Goal: Navigation & Orientation: Understand site structure

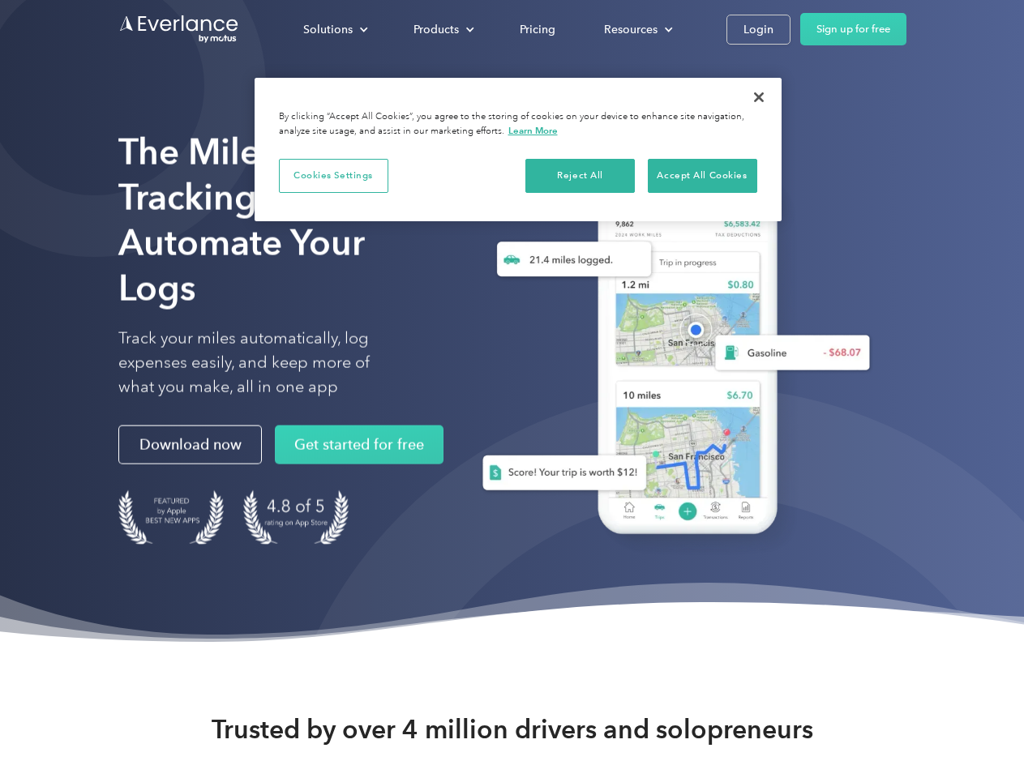
click at [335, 29] on div "Solutions" at bounding box center [327, 29] width 49 height 20
click at [442, 29] on div "Products" at bounding box center [435, 29] width 45 height 20
click at [636, 29] on div "Resources" at bounding box center [631, 29] width 54 height 20
click at [333, 175] on button "Cookies Settings" at bounding box center [333, 176] width 109 height 34
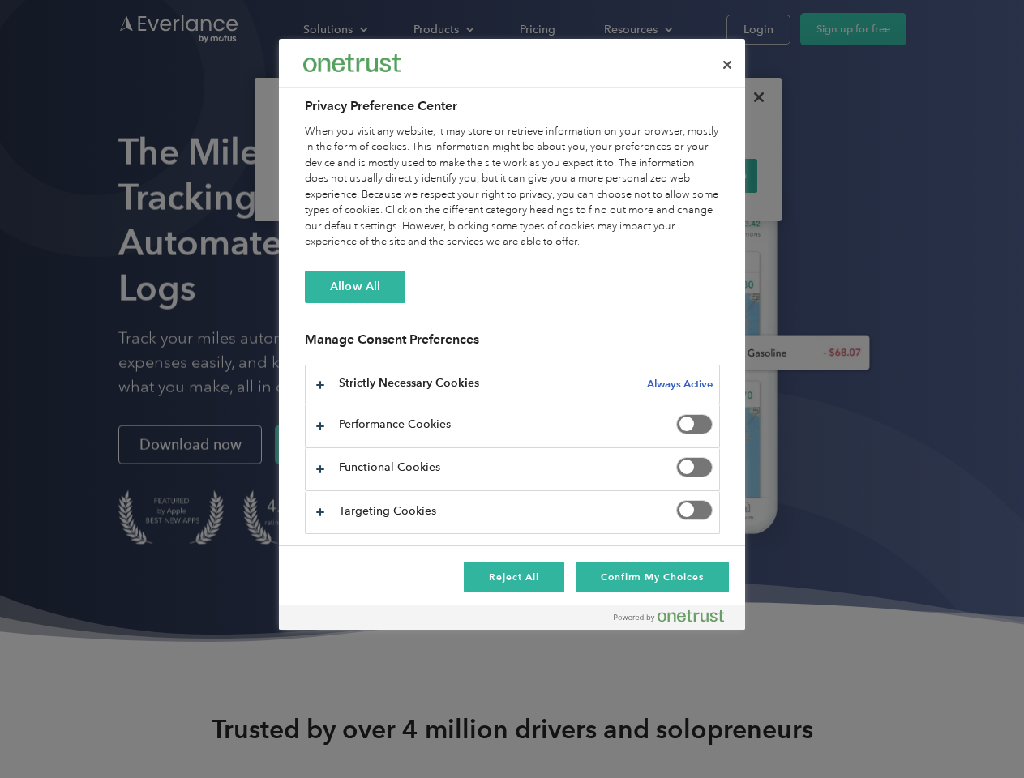
click at [580, 175] on div "When you visit any website, it may store or retrieve information on your browse…" at bounding box center [512, 187] width 415 height 126
click at [702, 175] on div "When you visit any website, it may store or retrieve information on your browse…" at bounding box center [512, 187] width 415 height 126
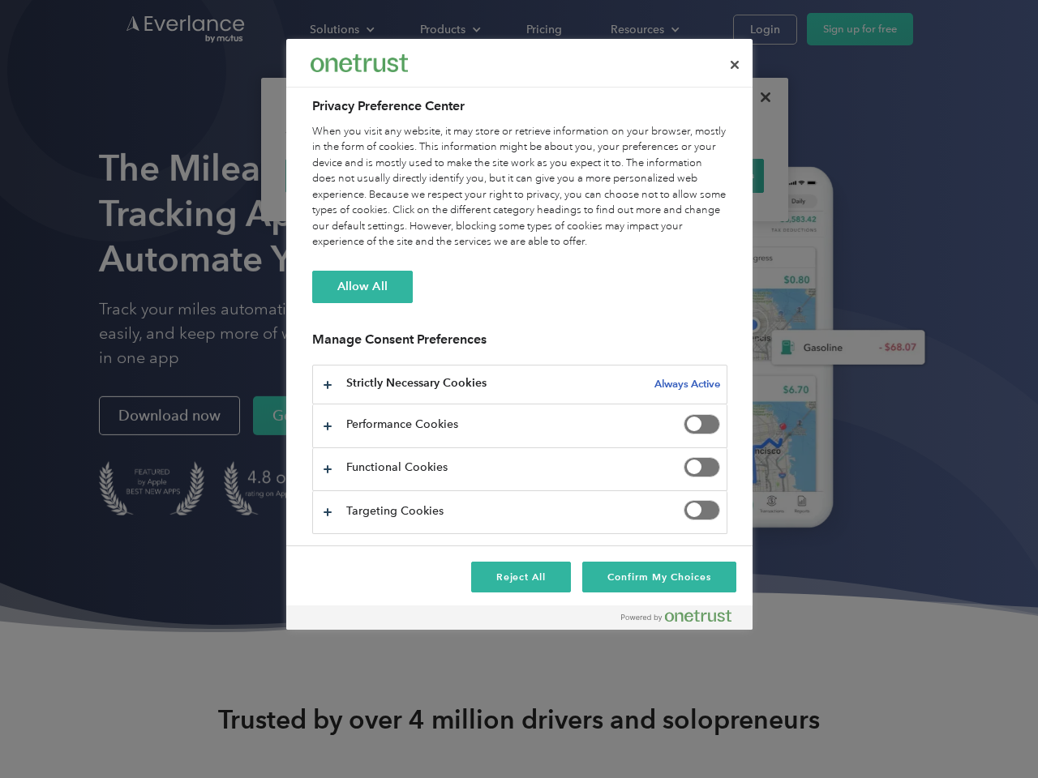
click at [759, 97] on div at bounding box center [519, 389] width 1038 height 778
